Goal: Complete application form

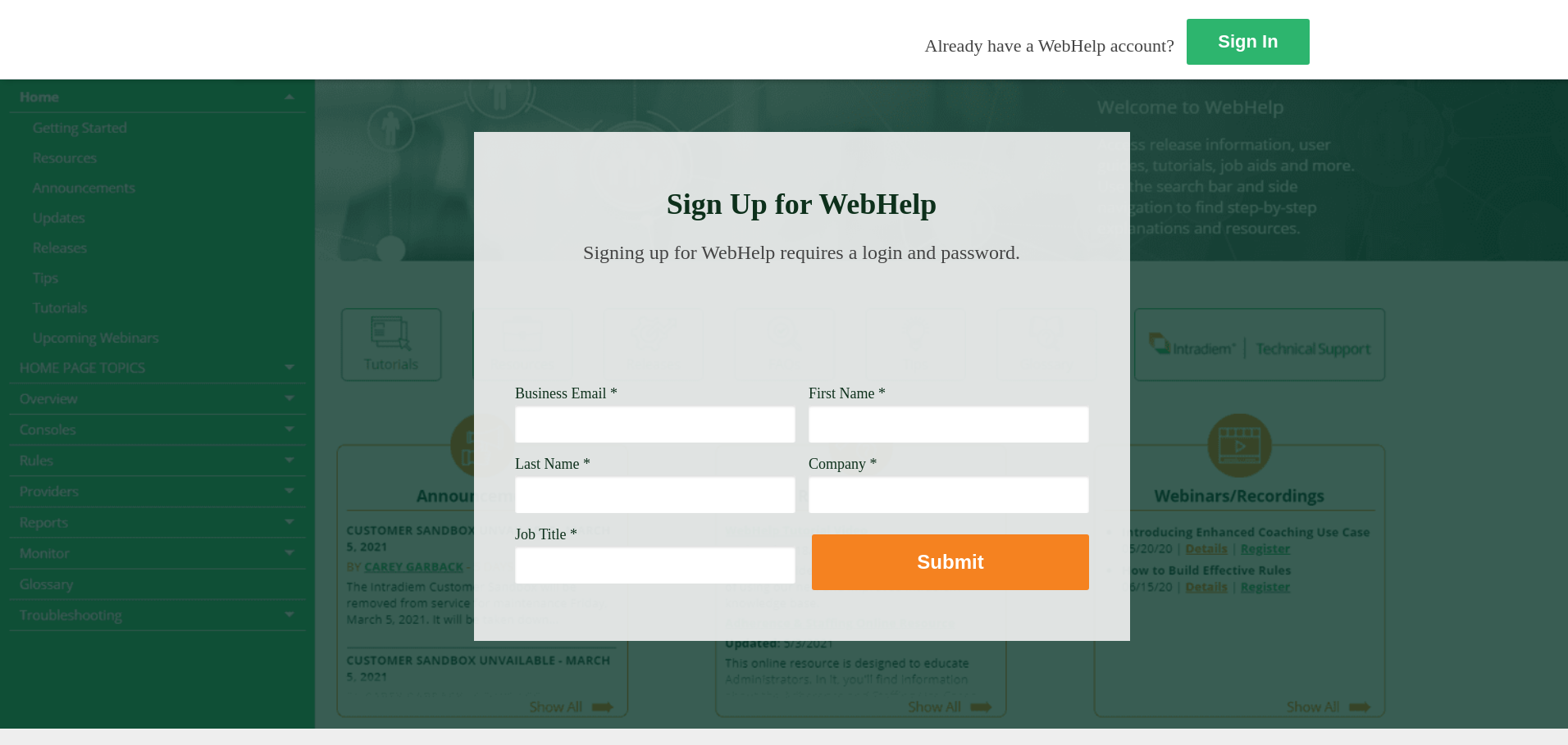
click at [515, 420] on input "Business Email *" at bounding box center [655, 423] width 280 height 38
click at [515, 423] on input "Business Email *" at bounding box center [655, 423] width 280 height 38
type input "[EMAIL_ADDRESS][PERSON_NAME][DOMAIN_NAME]"
type input "Febbie"
type input "Hagad"
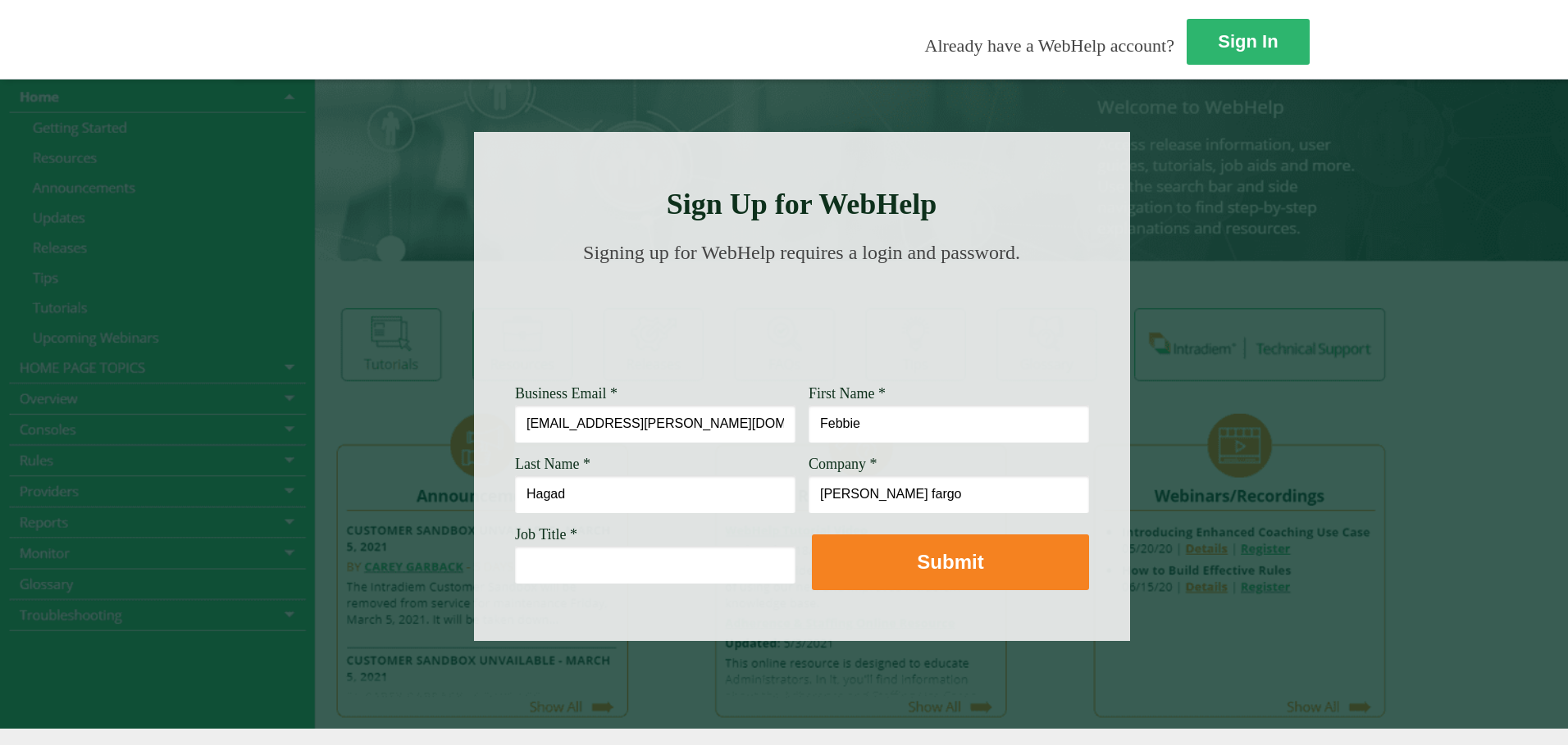
type input "[PERSON_NAME] fargo"
click at [515, 570] on input "Job Title *" at bounding box center [655, 564] width 280 height 38
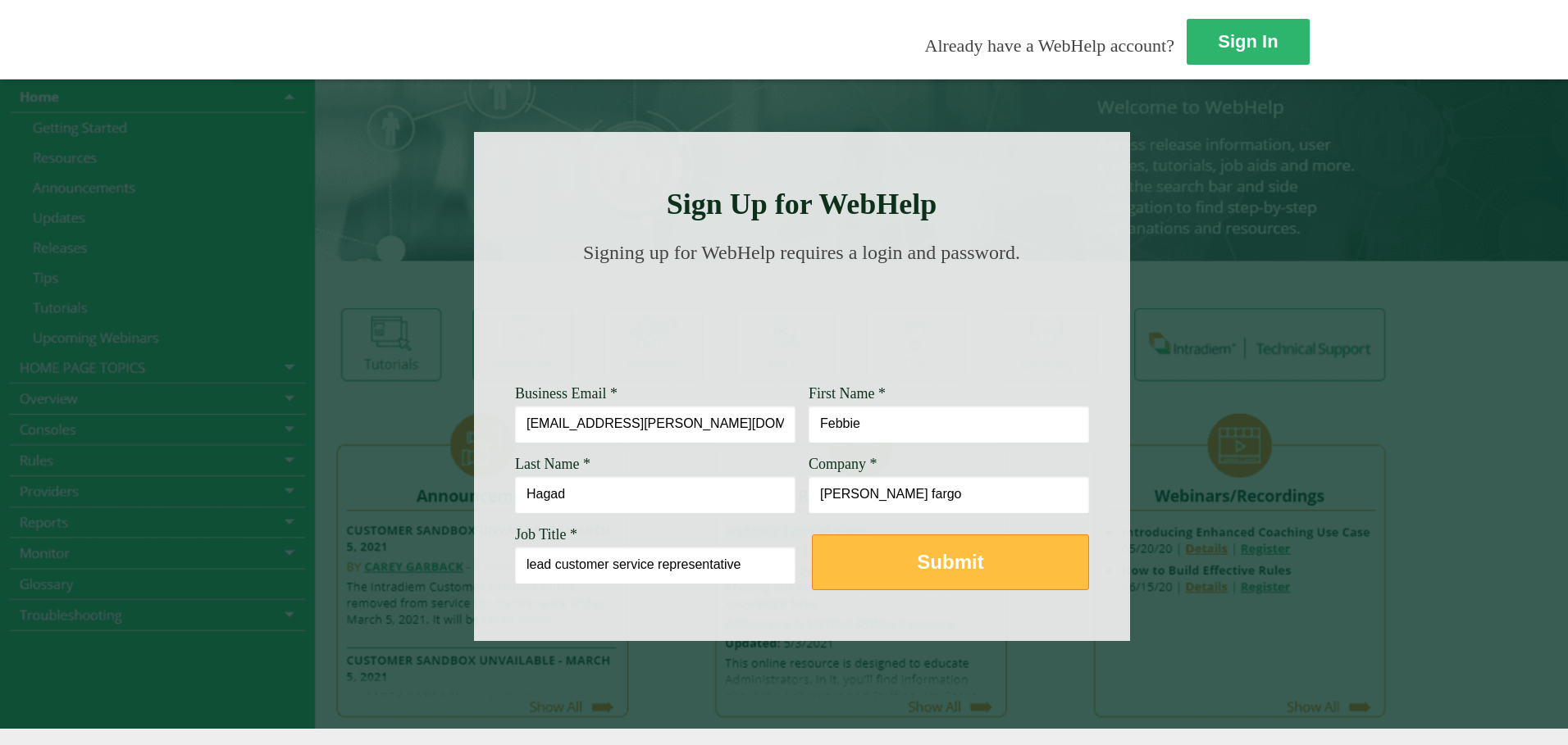
type input "lead customer service representative"
click at [812, 568] on button "Submit" at bounding box center [951, 562] width 277 height 56
